Goal: Register for event/course

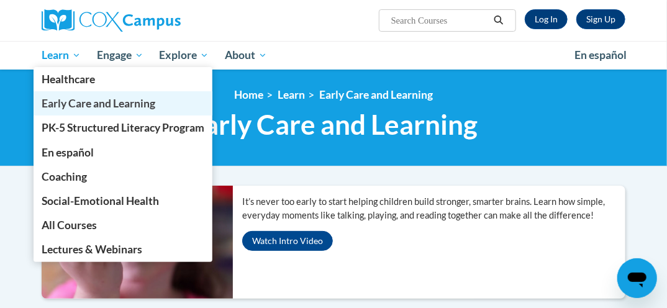
click at [66, 100] on span "Early Care and Learning" at bounding box center [99, 103] width 114 height 13
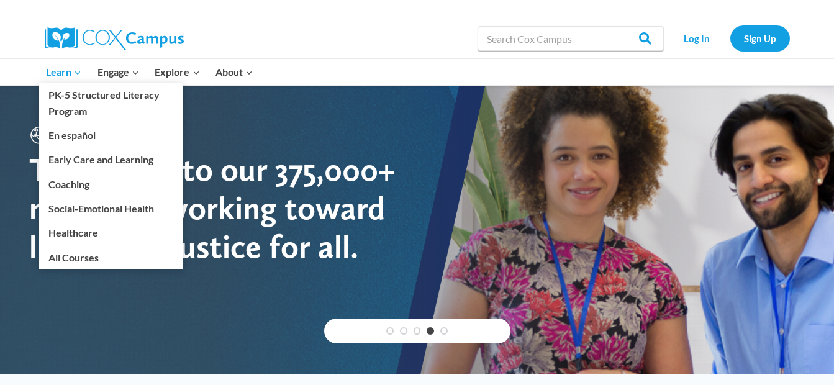
click at [62, 74] on span "Learn Expand" at bounding box center [63, 72] width 35 height 16
click at [125, 166] on link "Early Care and Learning" at bounding box center [110, 160] width 145 height 24
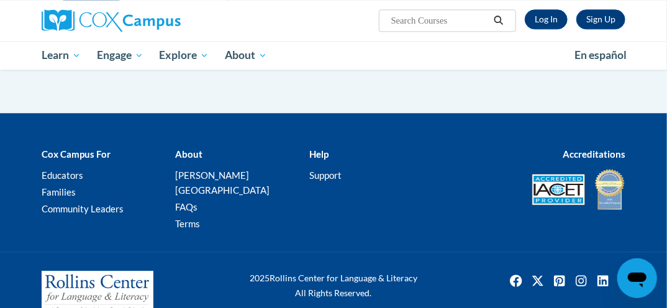
scroll to position [1067, 0]
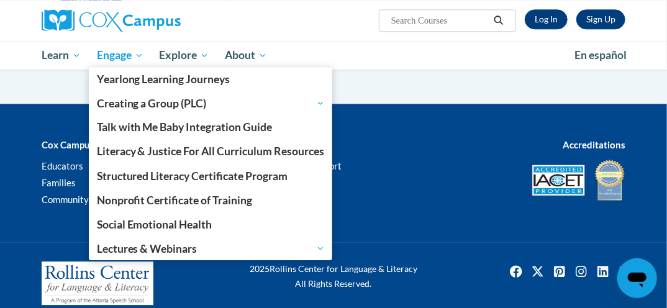
click at [107, 48] on span "Engage" at bounding box center [120, 55] width 47 height 15
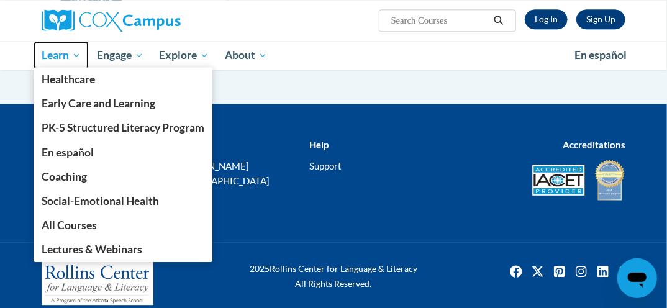
click at [52, 53] on span "Learn" at bounding box center [61, 55] width 39 height 15
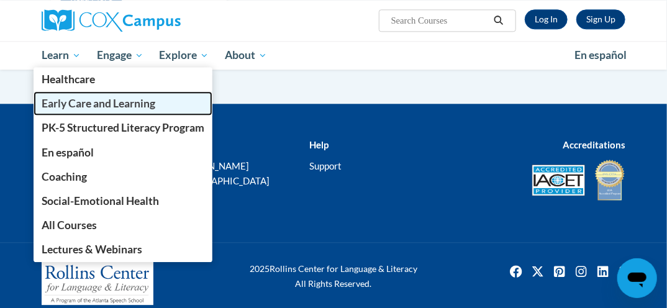
click at [45, 101] on span "Early Care and Learning" at bounding box center [99, 103] width 114 height 13
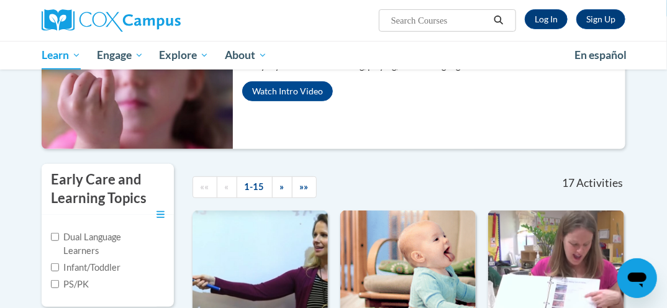
scroll to position [148, 0]
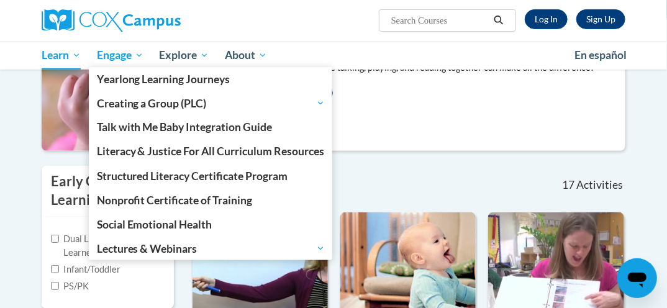
click at [111, 50] on span "Engage" at bounding box center [120, 55] width 47 height 15
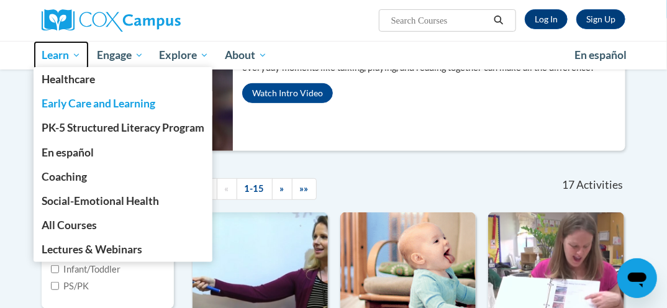
click at [60, 60] on span "Learn" at bounding box center [61, 55] width 39 height 15
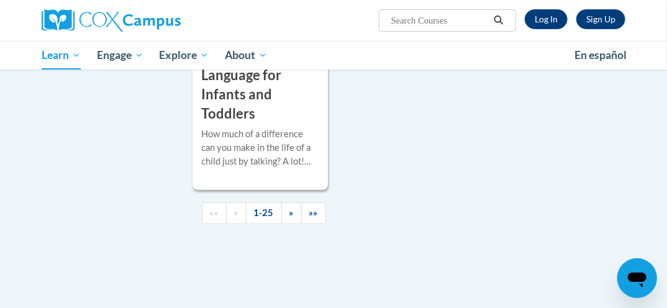
scroll to position [3383, 0]
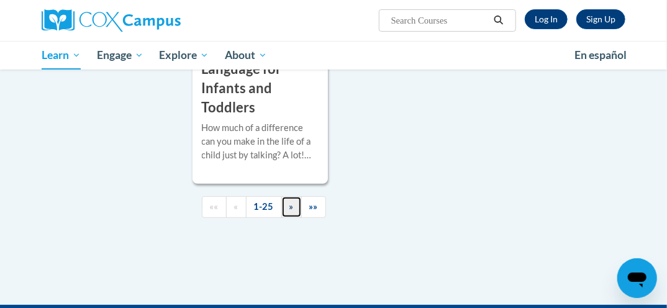
click at [289, 201] on span "»" at bounding box center [291, 206] width 4 height 11
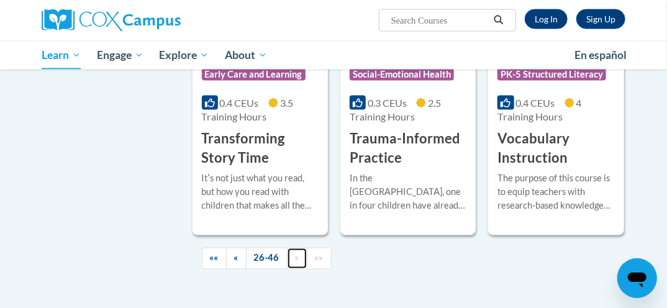
scroll to position [2365, 0]
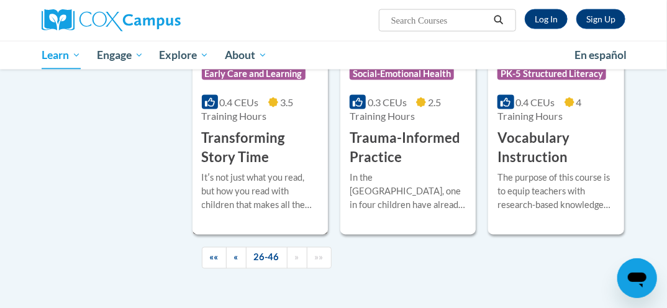
click at [265, 155] on h3 "Transforming Story Time" at bounding box center [260, 148] width 117 height 38
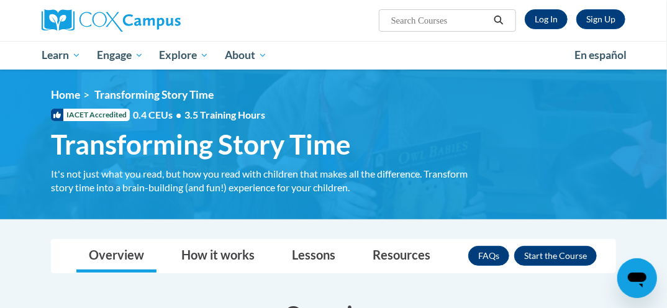
click at [193, 149] on span "Transforming Story Time" at bounding box center [201, 144] width 300 height 33
click at [89, 117] on span "IACET Accredited" at bounding box center [90, 115] width 79 height 12
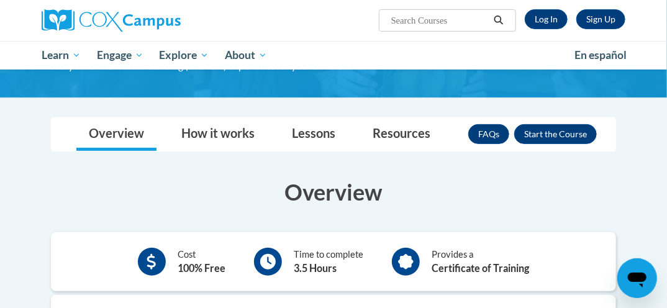
scroll to position [118, 0]
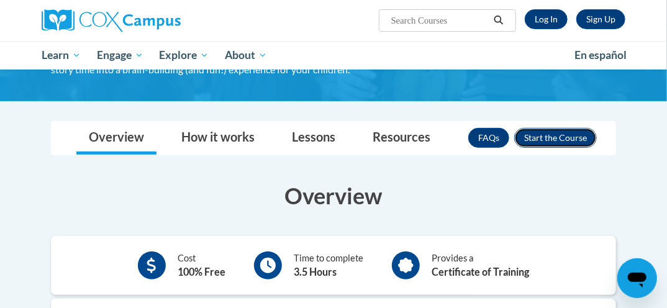
click at [527, 142] on button "Enroll" at bounding box center [555, 138] width 83 height 20
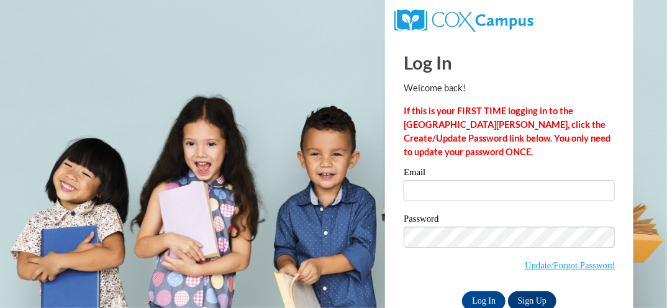
type input "ymartin825@yahoo.com"
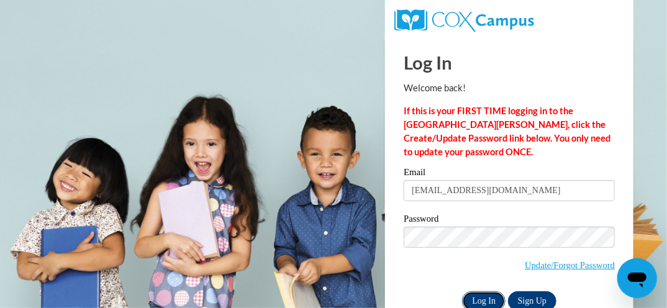
click at [487, 296] on input "Log In" at bounding box center [483, 301] width 43 height 20
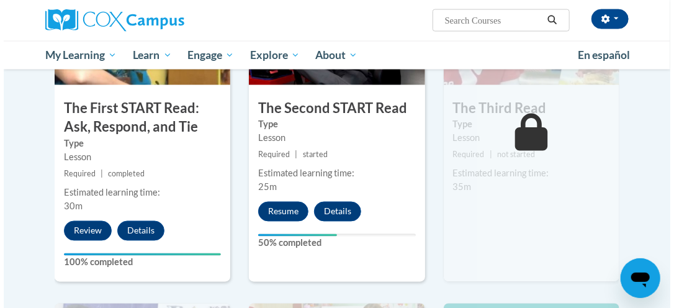
scroll to position [707, 0]
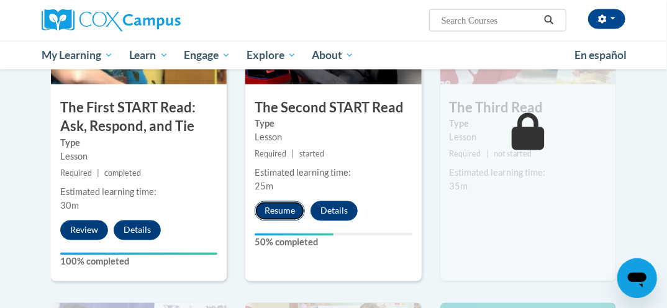
click at [278, 215] on button "Resume" at bounding box center [280, 211] width 50 height 20
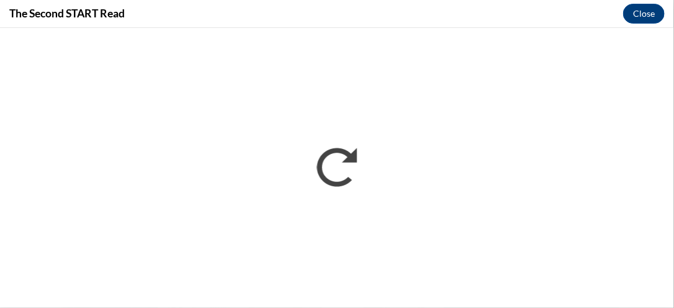
scroll to position [0, 0]
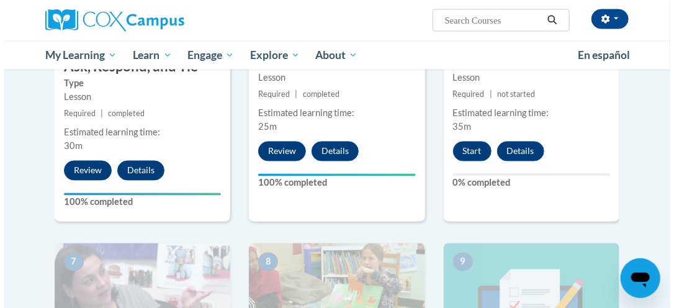
scroll to position [763, 0]
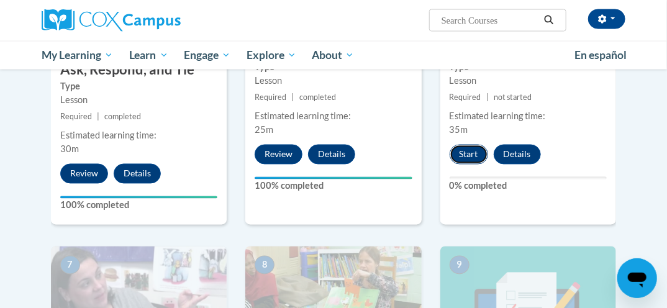
click at [468, 148] on button "Start" at bounding box center [469, 155] width 38 height 20
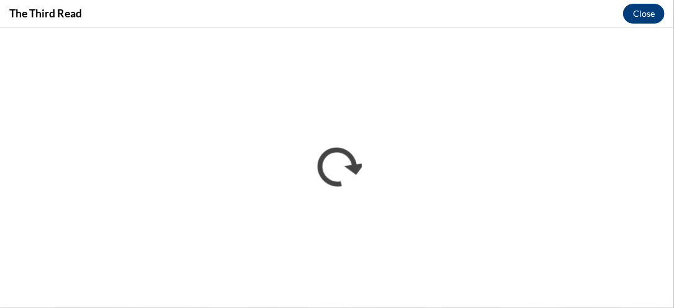
scroll to position [0, 0]
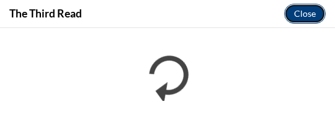
click at [299, 11] on button "Close" at bounding box center [305, 14] width 42 height 20
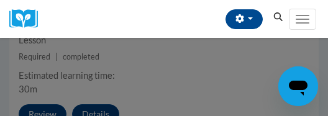
click at [40, 92] on div at bounding box center [164, 58] width 328 height 116
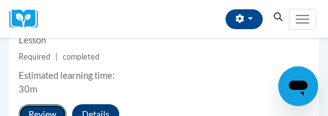
click at [45, 104] on button "Review" at bounding box center [43, 114] width 48 height 20
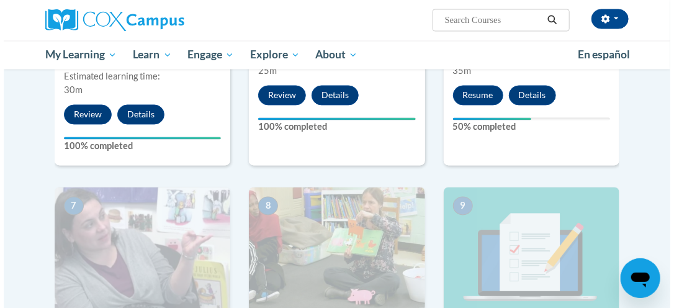
scroll to position [820, 0]
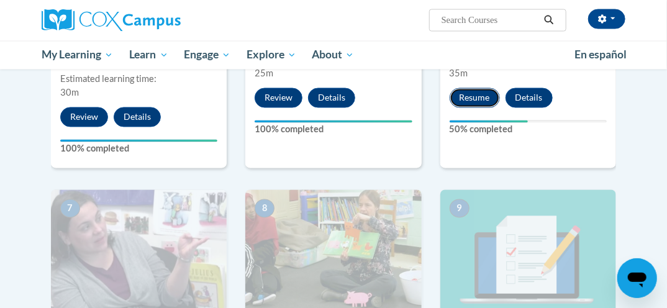
click at [469, 100] on button "Resume" at bounding box center [475, 98] width 50 height 20
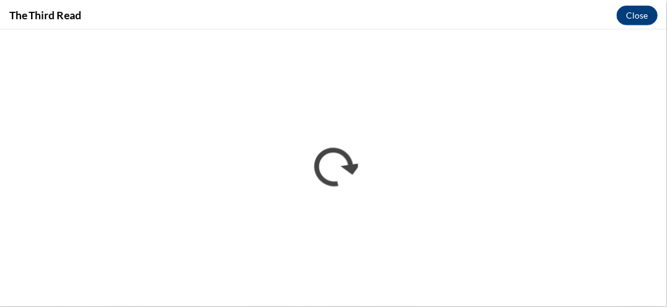
scroll to position [0, 0]
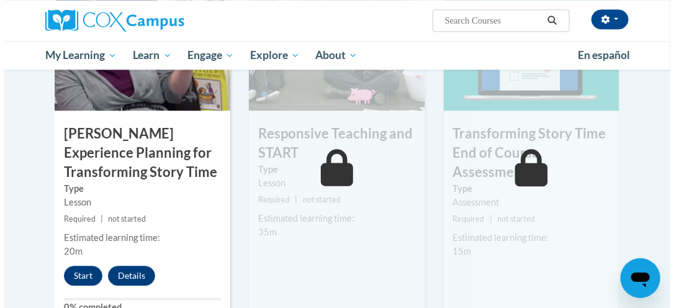
scroll to position [1041, 0]
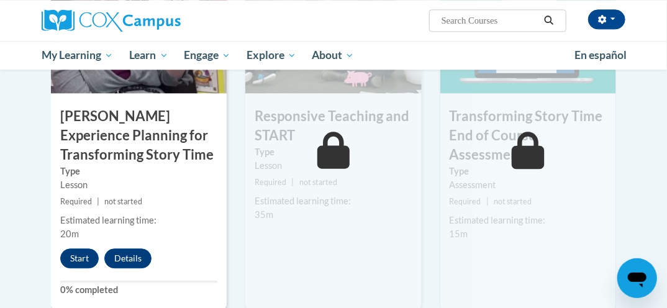
click at [61, 266] on div "Start Details Feedback" at bounding box center [109, 258] width 116 height 20
click at [73, 260] on button "Start" at bounding box center [79, 258] width 38 height 20
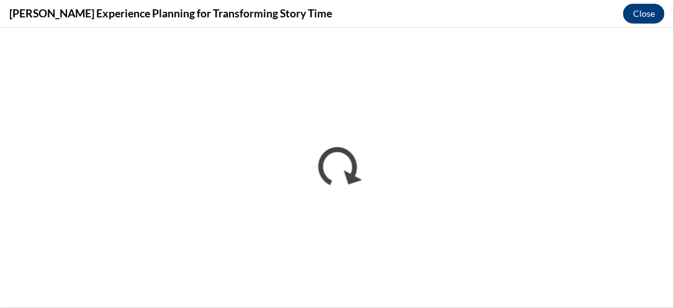
scroll to position [0, 0]
